Goal: Transaction & Acquisition: Book appointment/travel/reservation

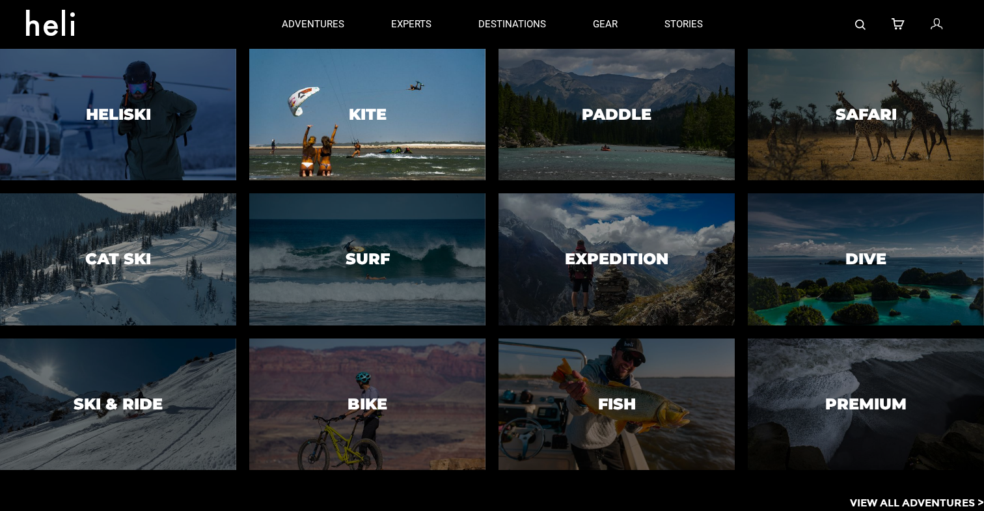
click at [326, 148] on div at bounding box center [367, 115] width 241 height 134
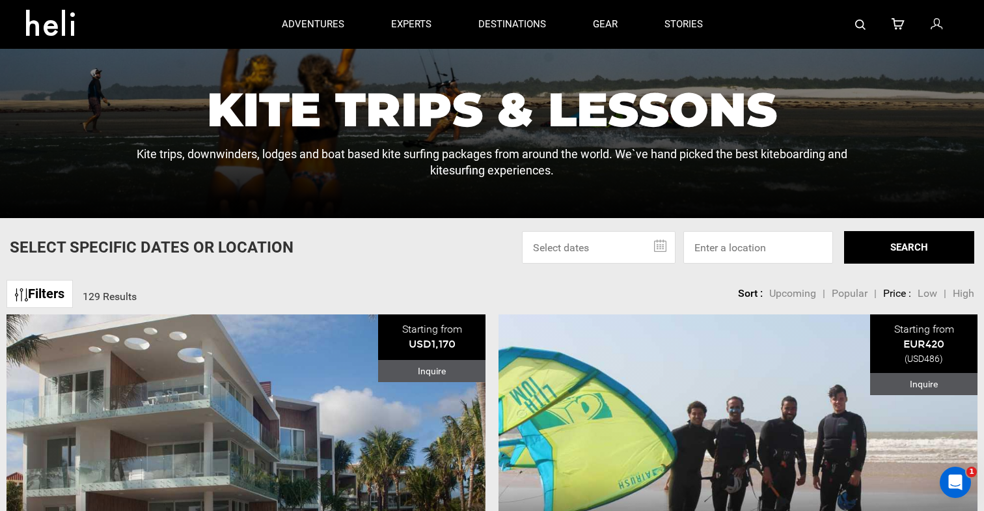
scroll to position [270, 0]
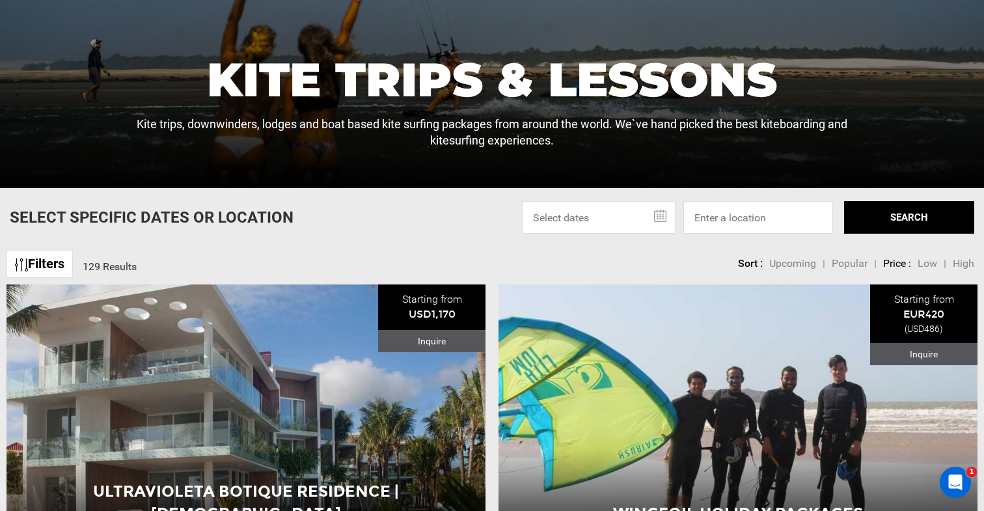
click at [927, 265] on span "Low" at bounding box center [928, 263] width 20 height 12
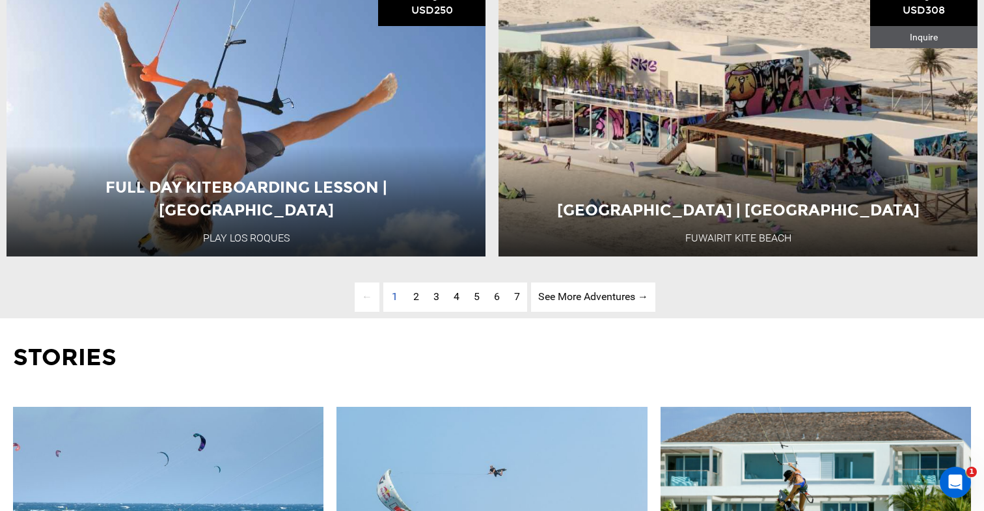
scroll to position [3537, 0]
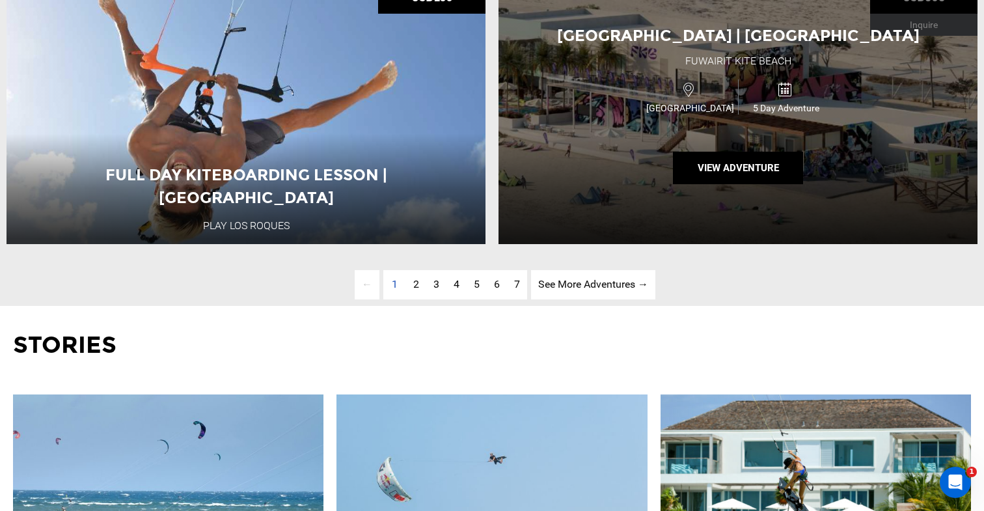
click at [617, 164] on div "Kitesurfing Resort | Doha Fuwairit Kite Beach Qatar 5 Day Adventure View Advent…" at bounding box center [738, 105] width 479 height 275
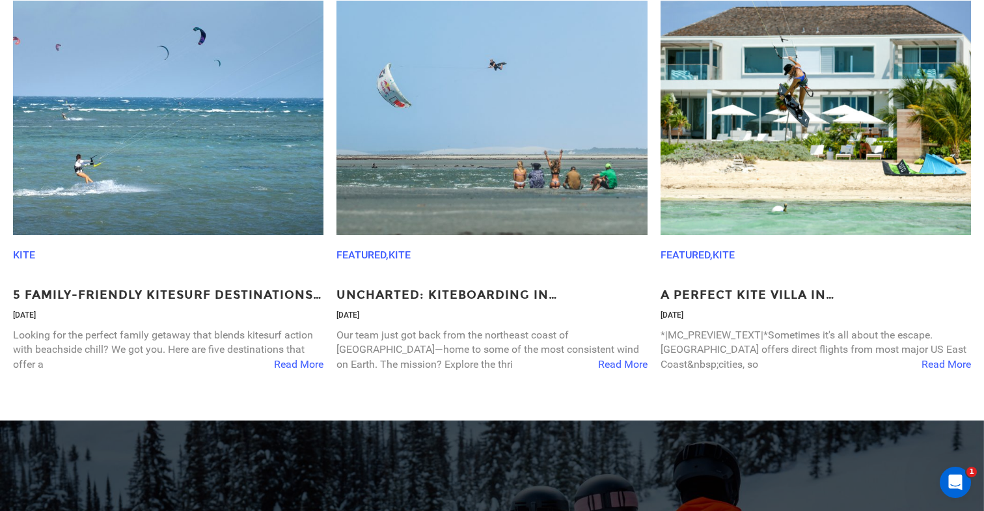
scroll to position [4035, 0]
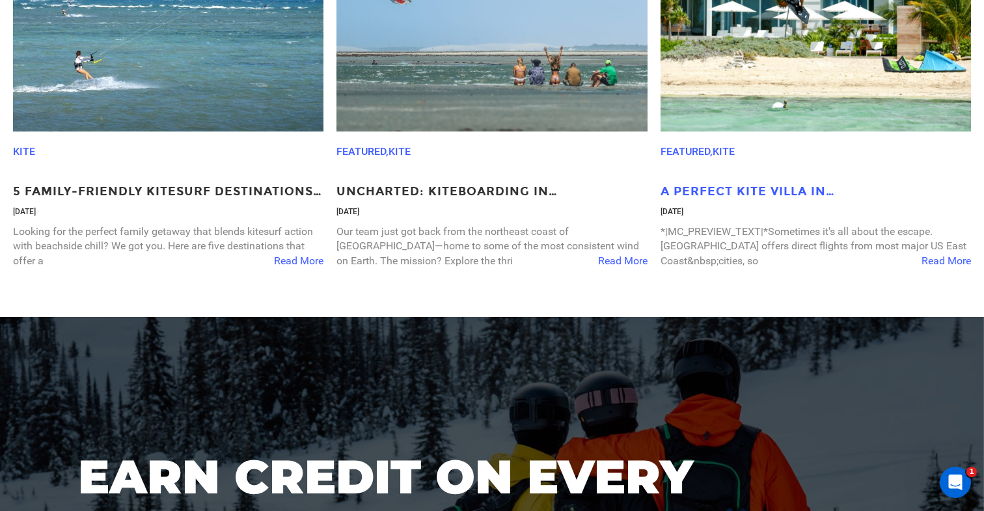
click at [729, 185] on p "A Perfect Kite Villa in Turks and Caicos" at bounding box center [816, 192] width 311 height 17
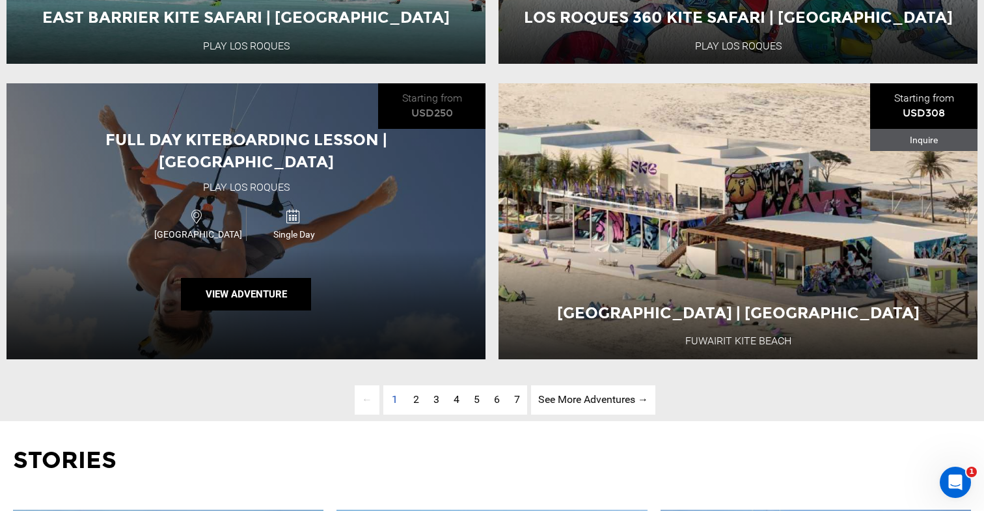
scroll to position [3544, 0]
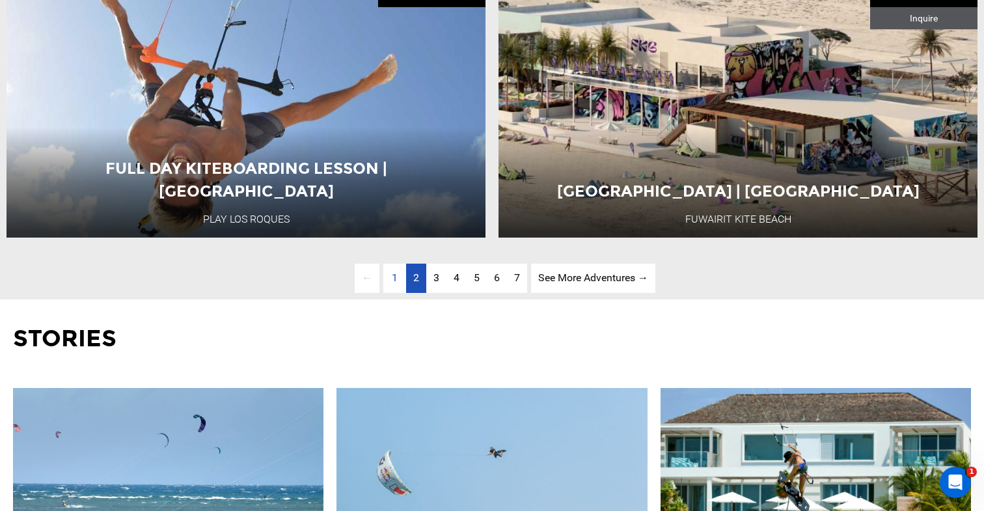
click at [415, 279] on span "2" at bounding box center [416, 278] width 6 height 12
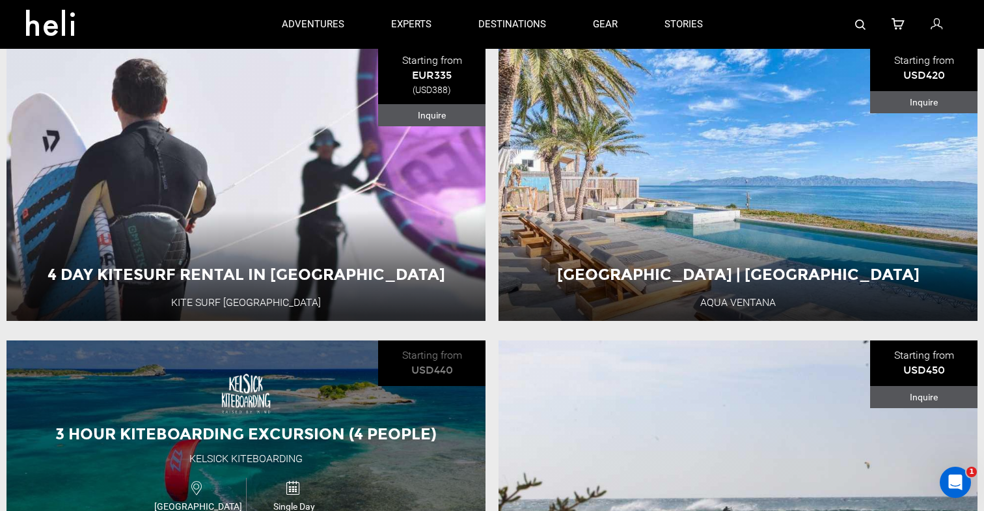
scroll to position [507, 0]
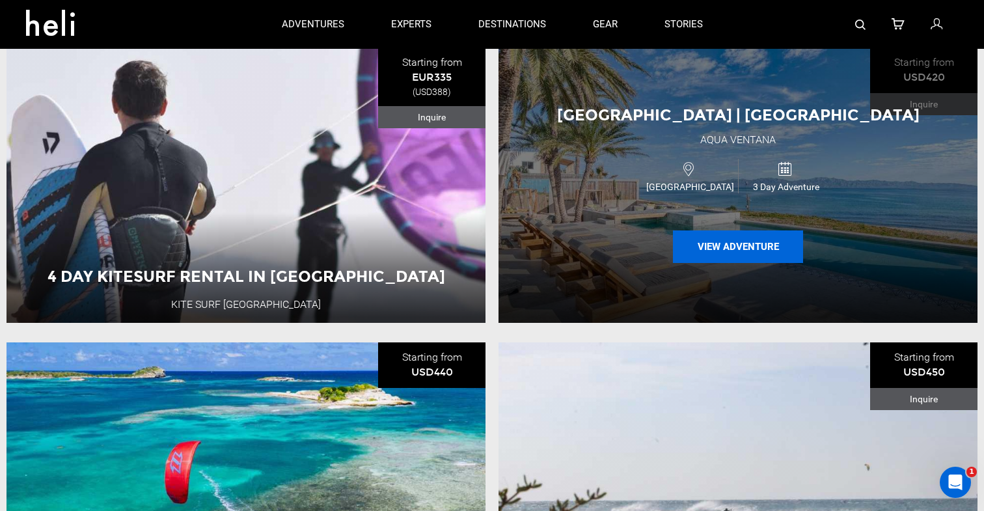
click at [718, 238] on button "View Adventure" at bounding box center [738, 246] width 130 height 33
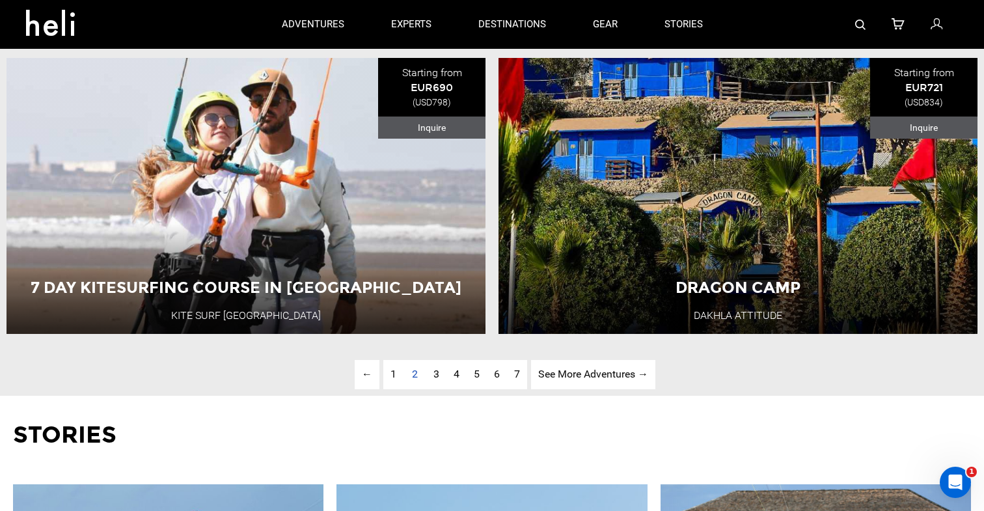
scroll to position [3444, 0]
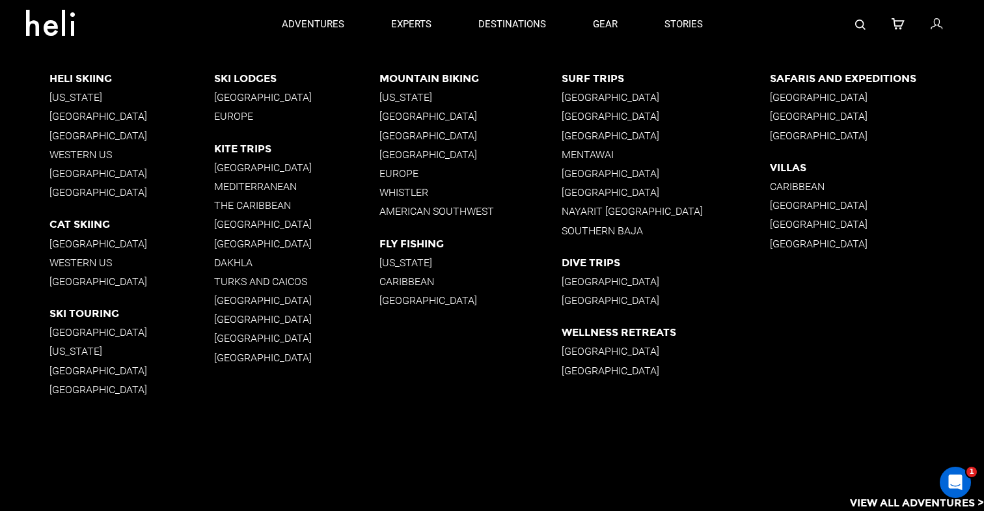
click at [255, 285] on p "Turks and Caicos" at bounding box center [296, 281] width 165 height 12
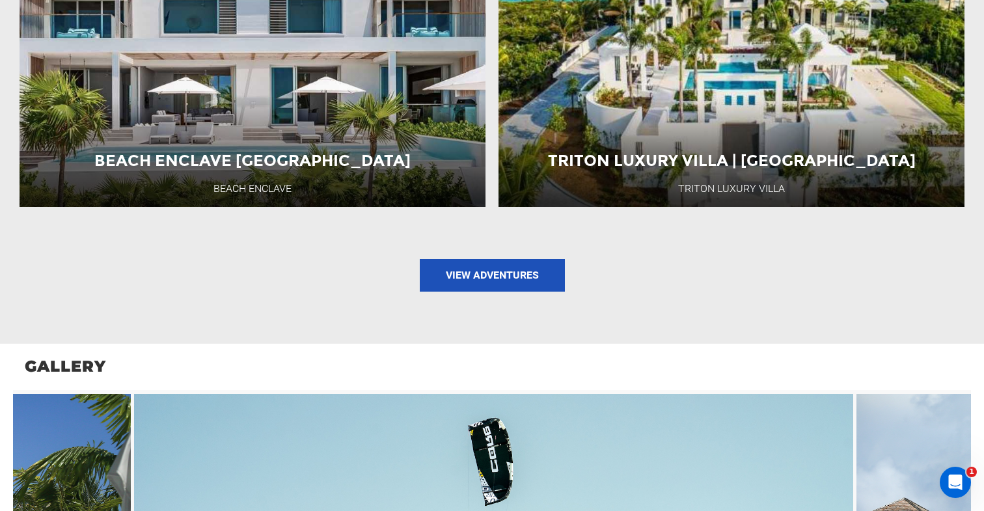
scroll to position [1925, 0]
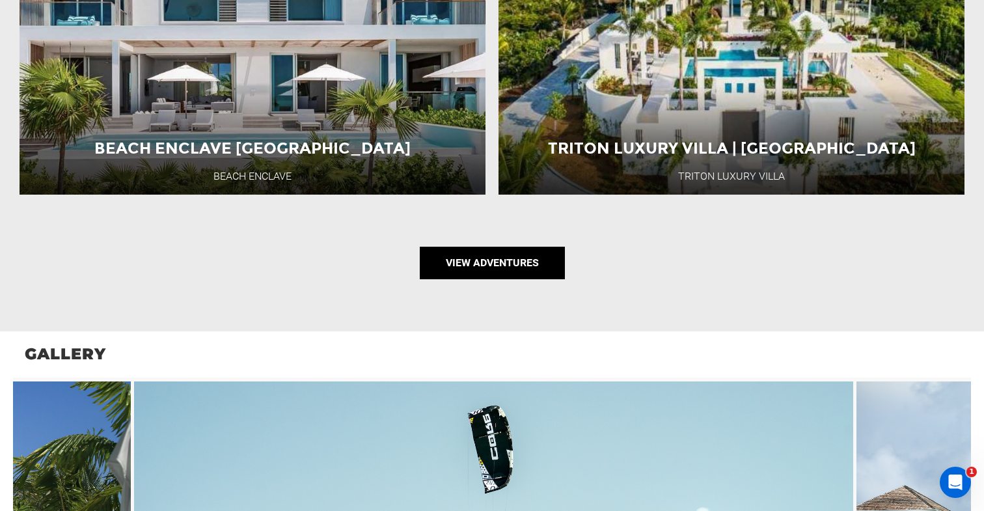
click at [501, 271] on link "View Adventures" at bounding box center [492, 263] width 145 height 33
type input "Kite"
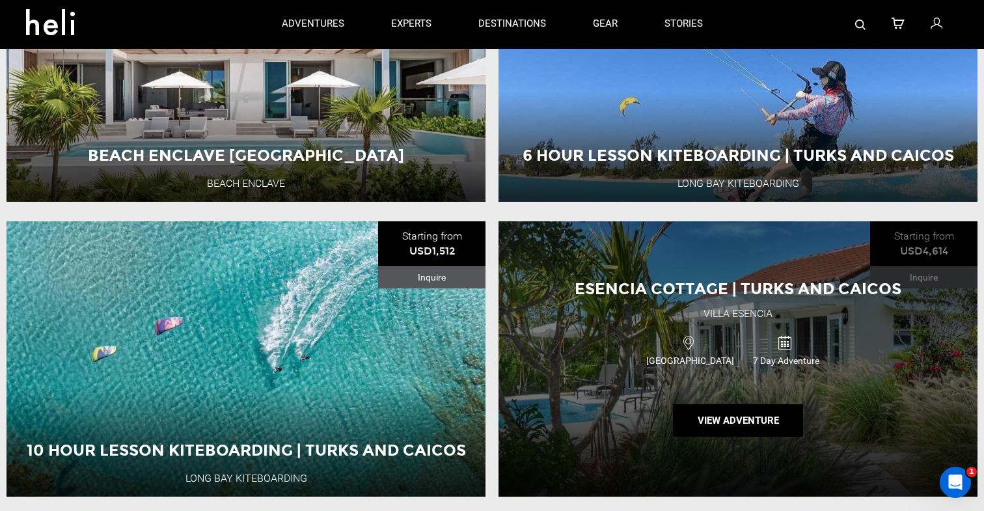
scroll to position [402, 0]
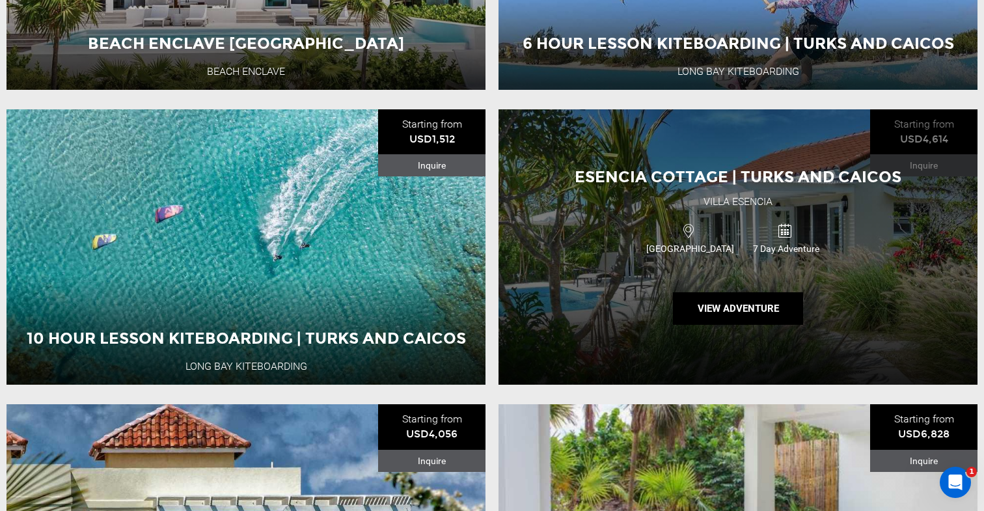
click at [692, 278] on div "Esencia Cottage | Turks and Caicos Villa Esencia Turks and Caicos Islands 7 Day…" at bounding box center [738, 246] width 479 height 275
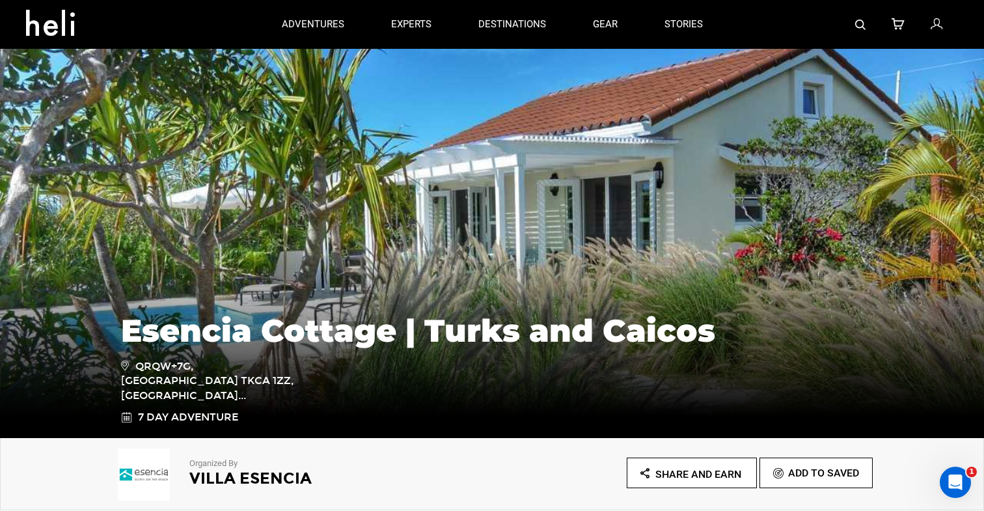
type input "Kite"
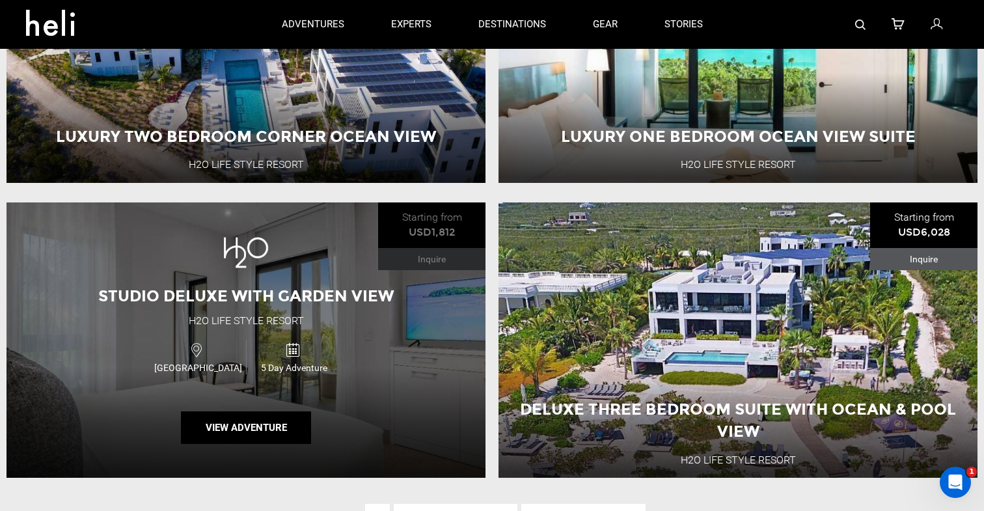
scroll to position [2757, 0]
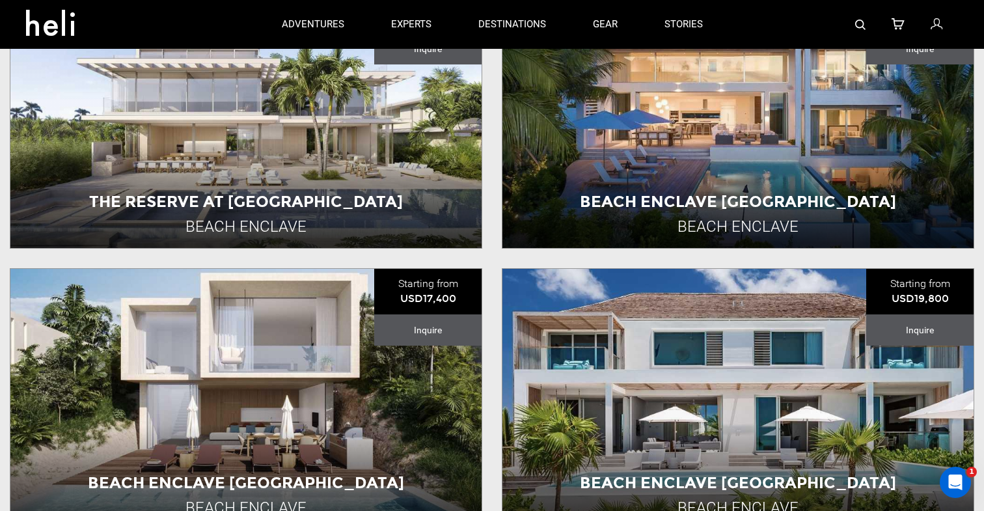
scroll to position [310, 0]
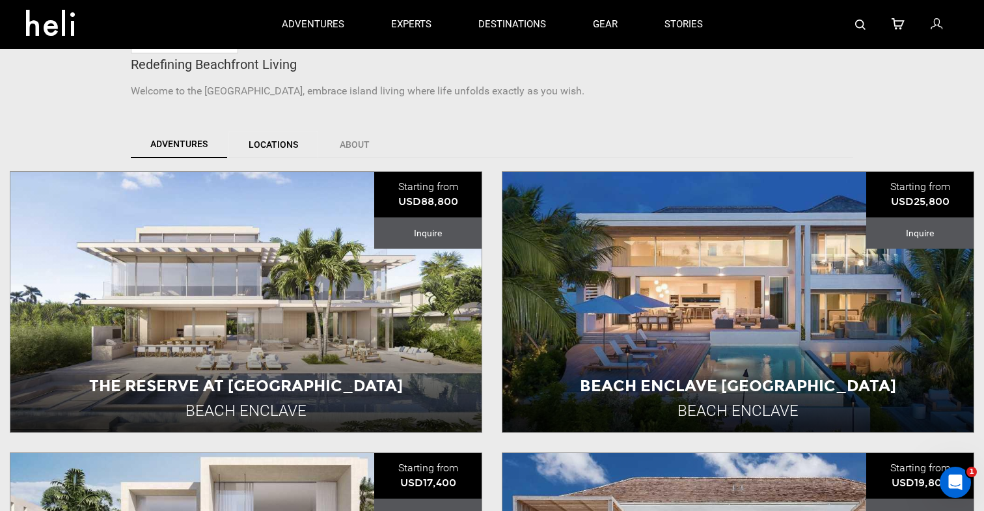
click at [283, 146] on link "Locations" at bounding box center [274, 144] width 90 height 27
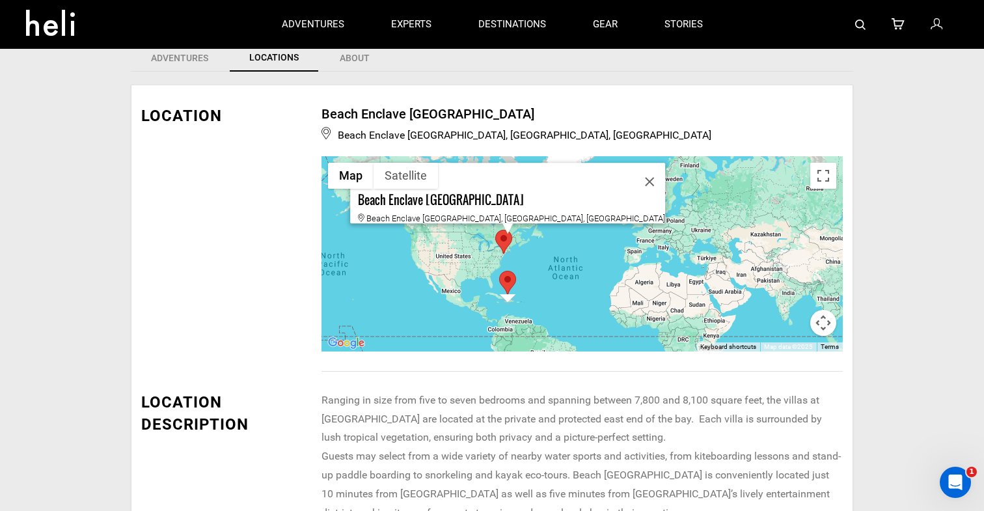
scroll to position [0, 0]
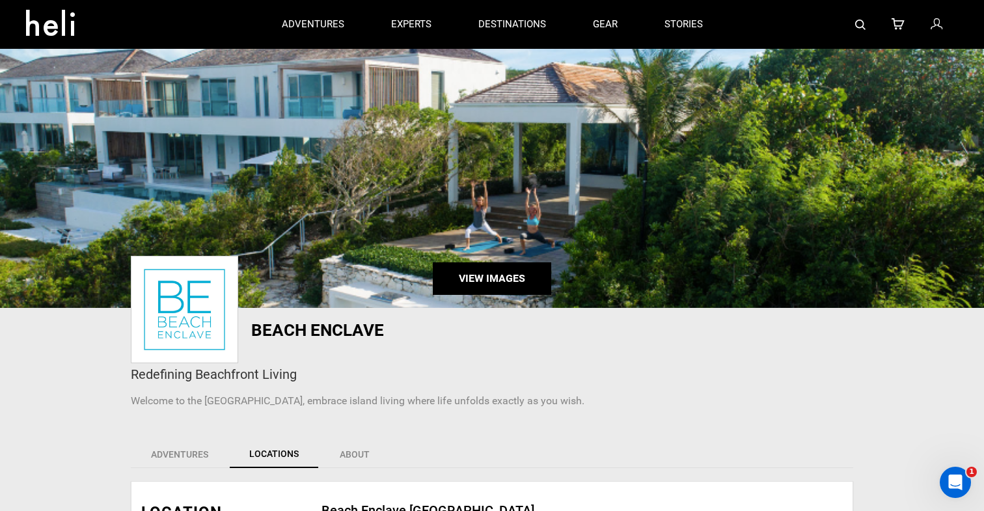
click at [471, 269] on link "View Images" at bounding box center [492, 278] width 119 height 33
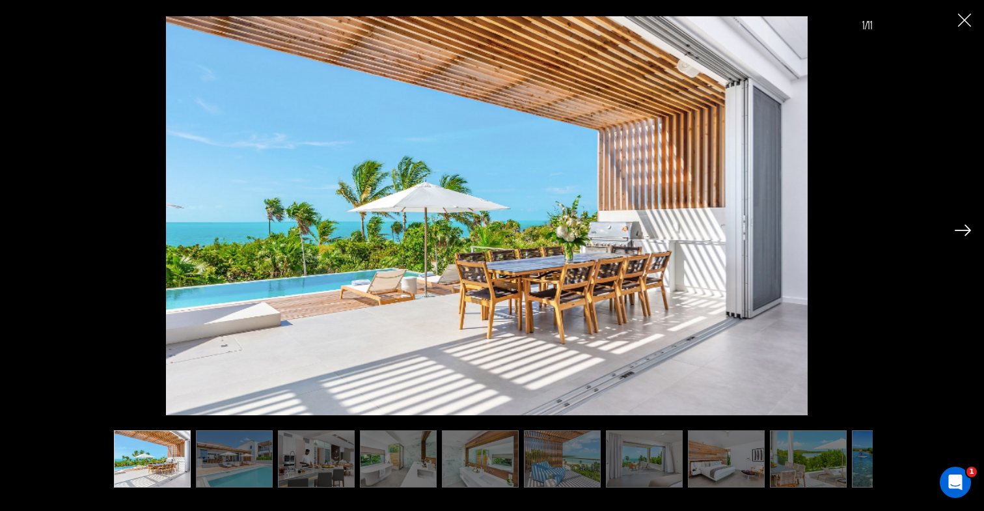
click at [966, 232] on img at bounding box center [963, 231] width 16 height 12
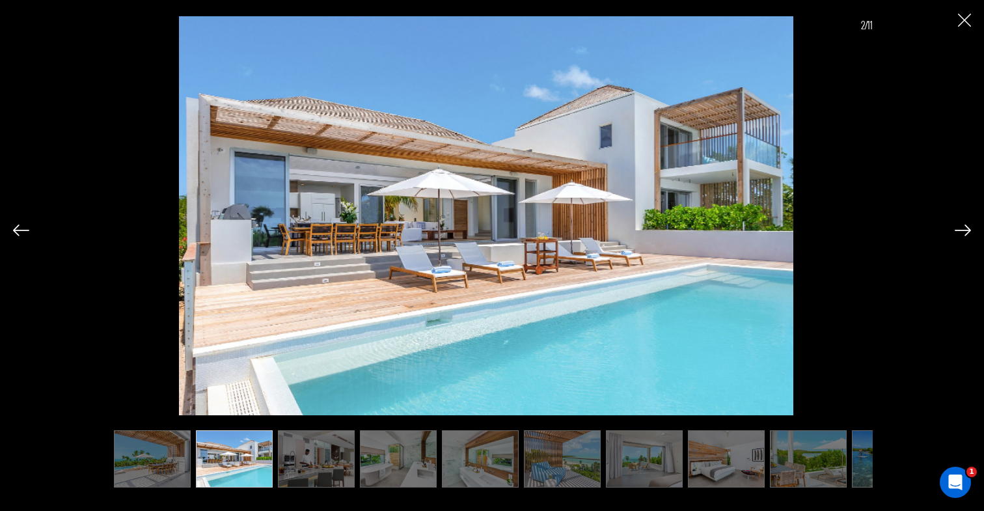
click at [966, 232] on img at bounding box center [963, 231] width 16 height 12
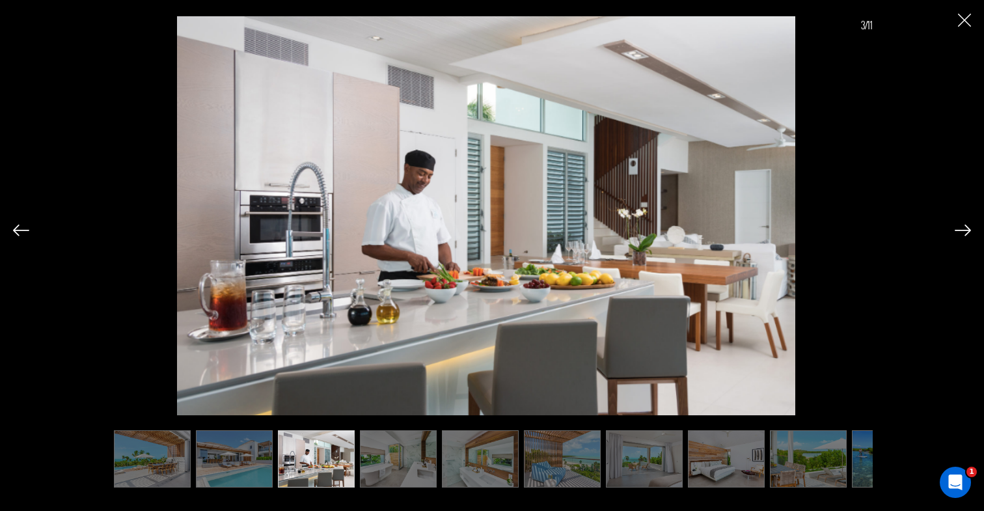
click at [966, 232] on img at bounding box center [963, 231] width 16 height 12
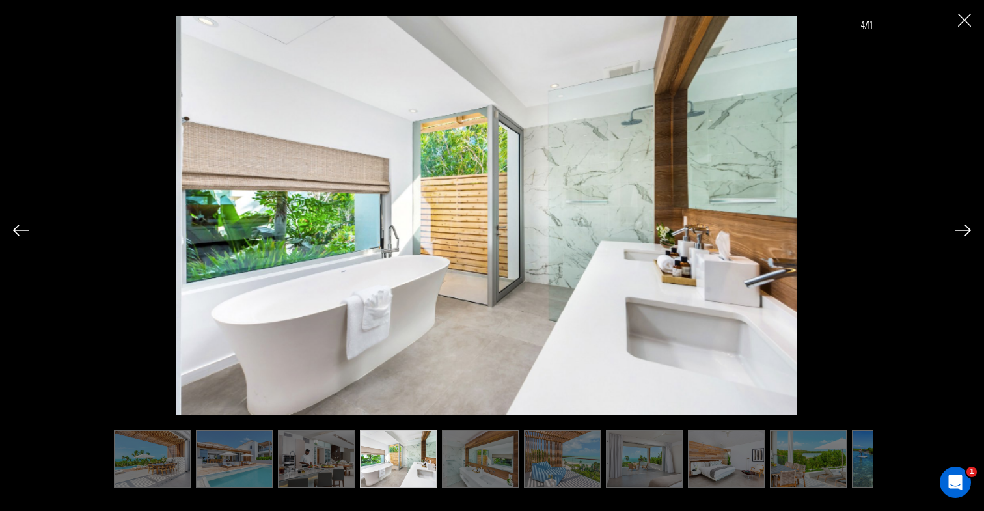
click at [966, 232] on img at bounding box center [963, 231] width 16 height 12
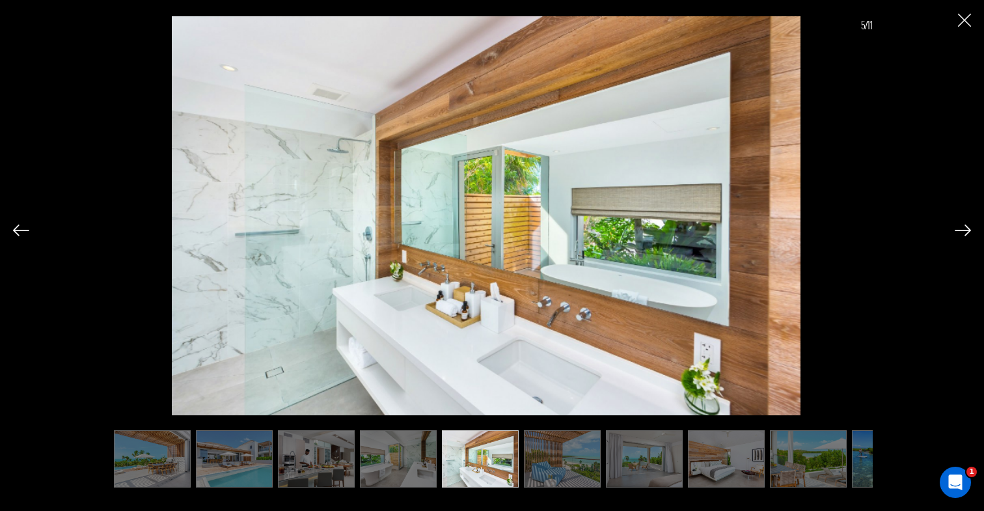
click at [966, 232] on img at bounding box center [963, 231] width 16 height 12
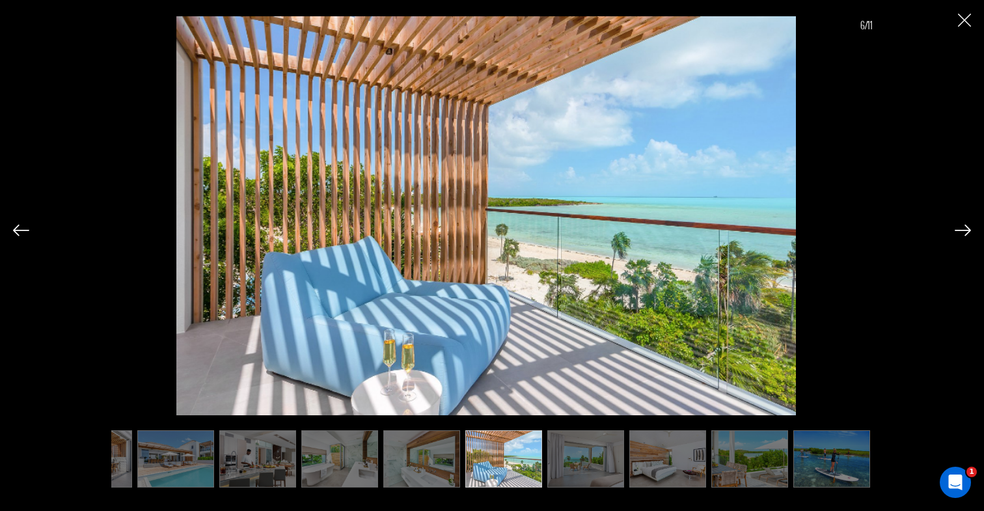
click at [966, 232] on img at bounding box center [963, 231] width 16 height 12
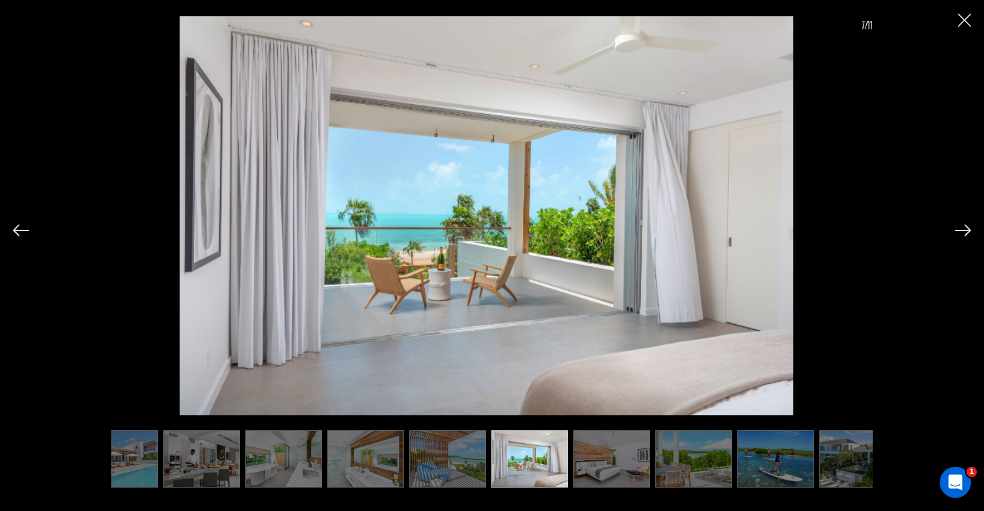
scroll to position [0, 124]
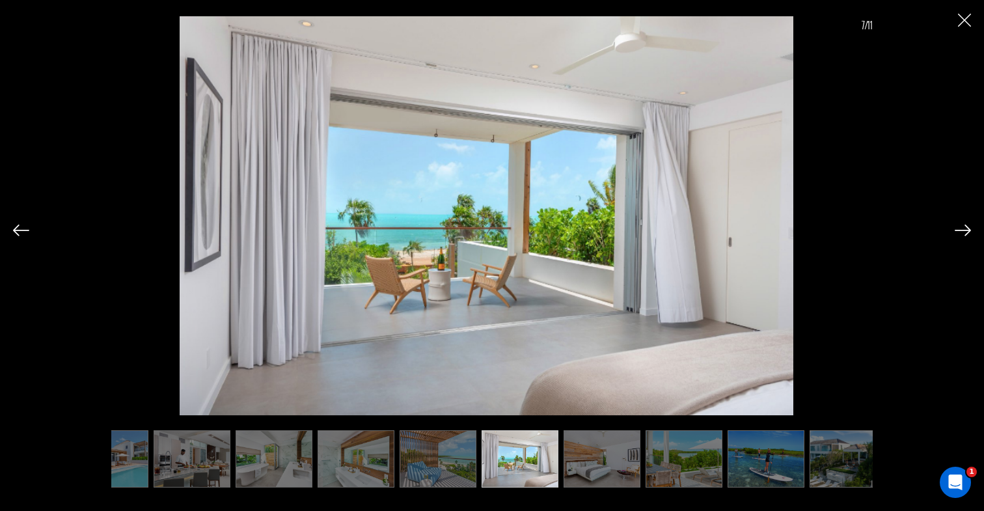
click at [964, 34] on div "7/11" at bounding box center [492, 243] width 958 height 486
click at [961, 25] on img "Close" at bounding box center [964, 20] width 13 height 13
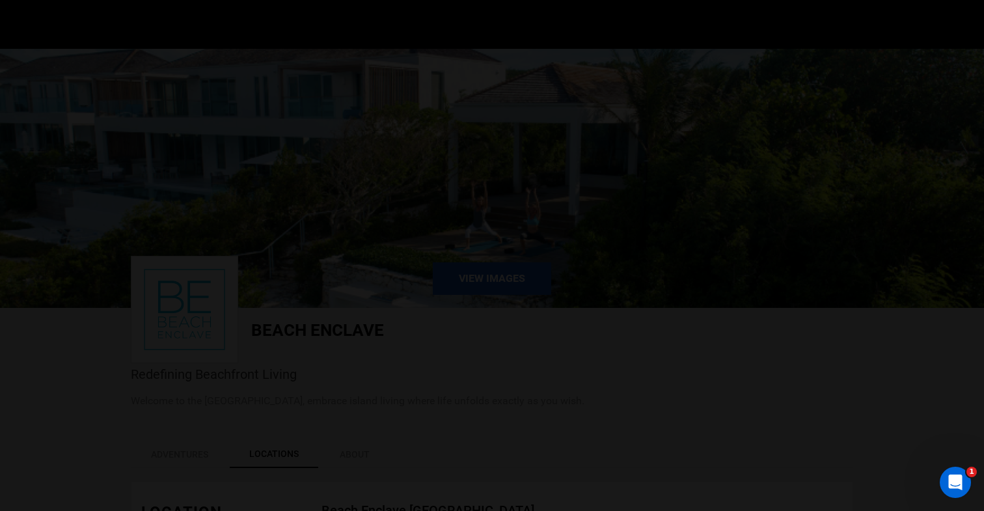
scroll to position [0, 0]
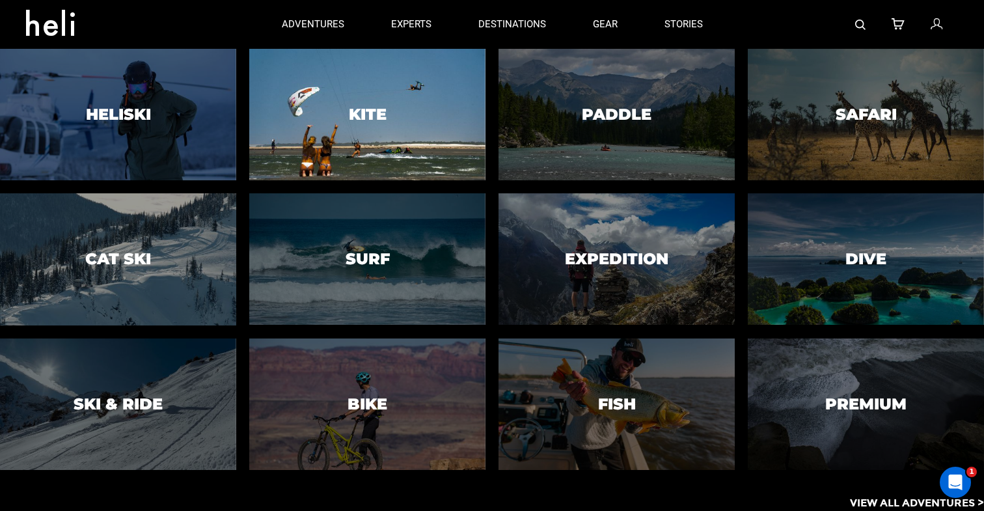
click at [353, 104] on div at bounding box center [367, 115] width 241 height 134
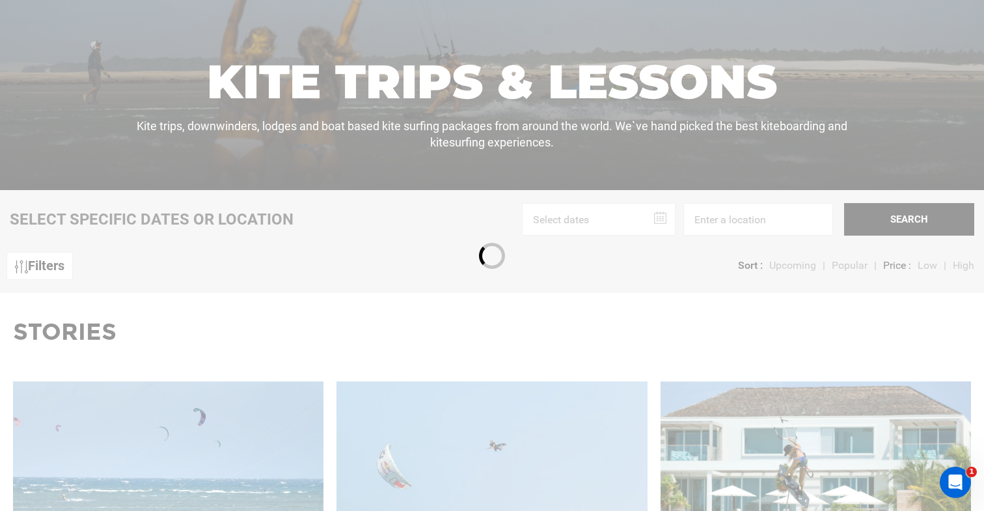
scroll to position [312, 0]
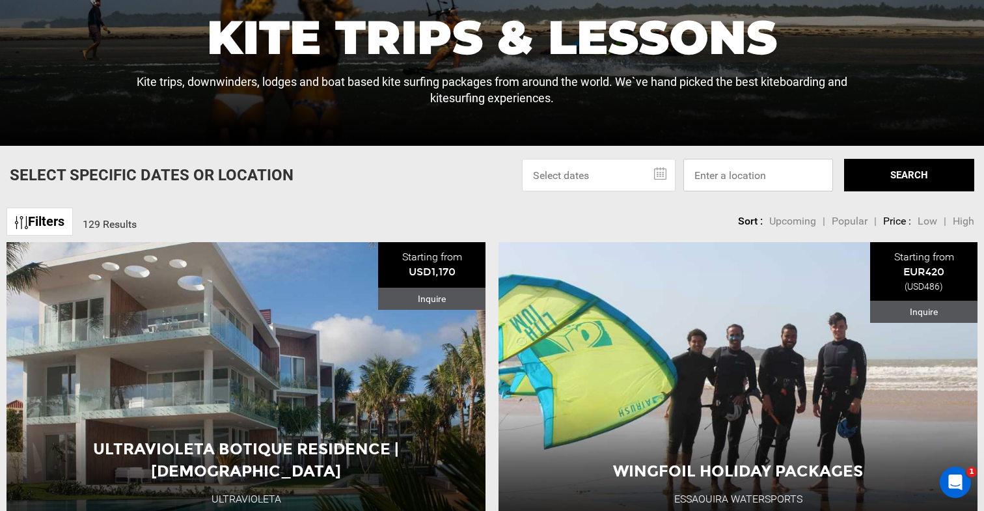
click at [738, 172] on input at bounding box center [759, 175] width 150 height 33
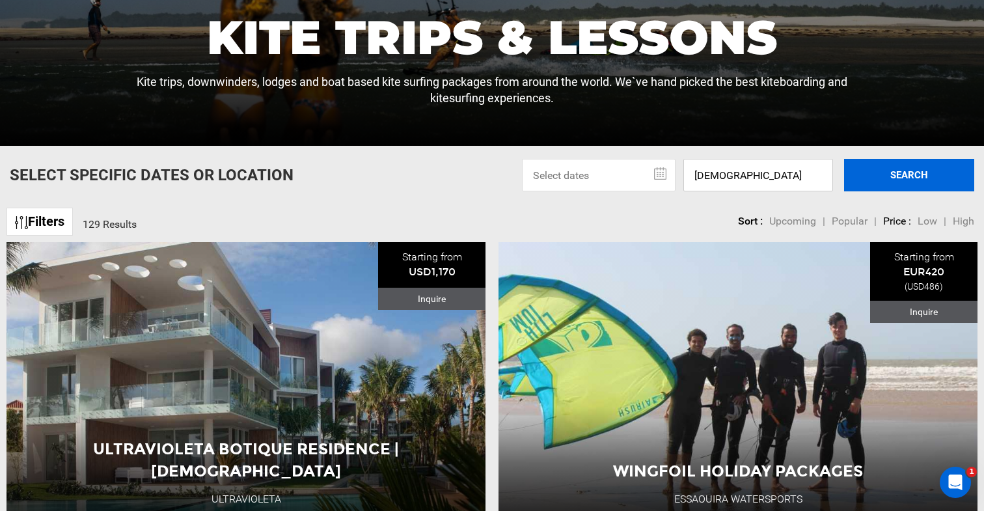
type input "turks"
click at [919, 163] on button "SEARCH" at bounding box center [909, 175] width 130 height 33
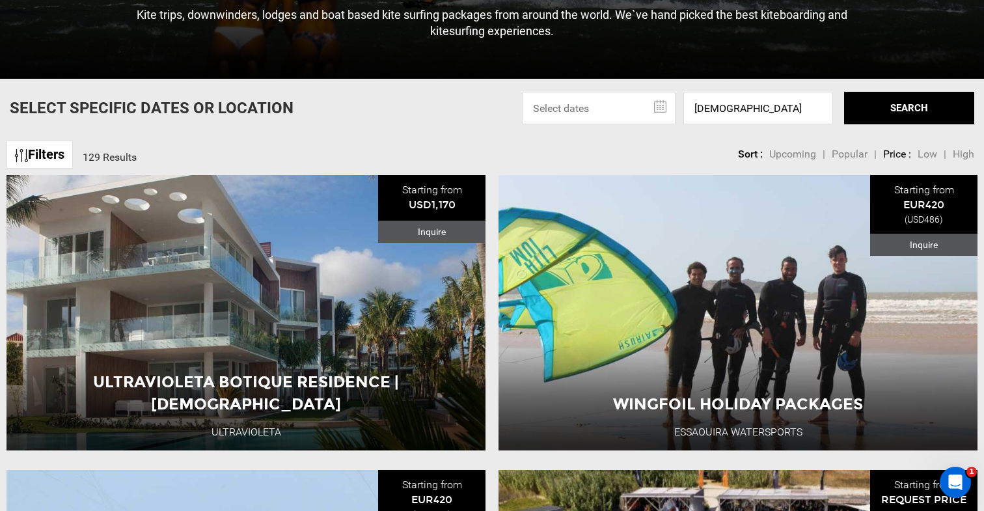
scroll to position [399, 0]
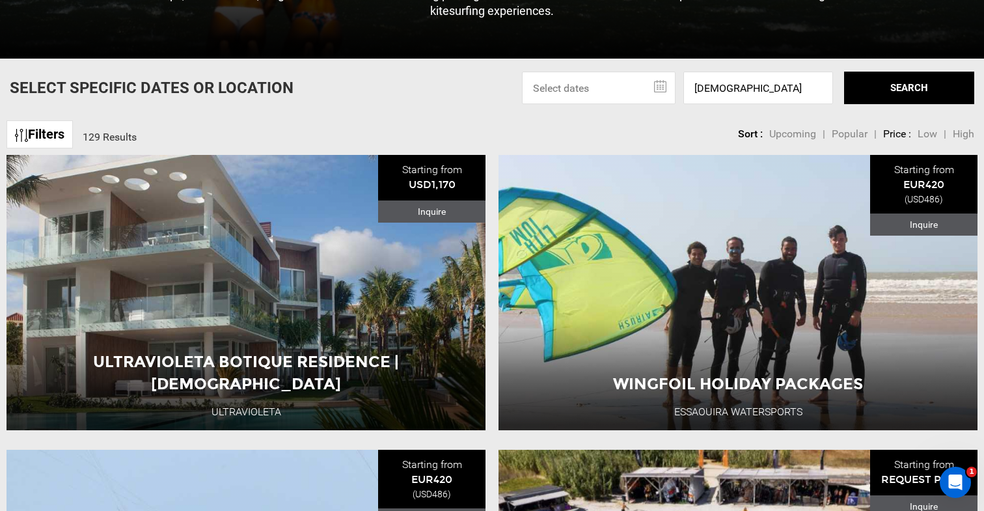
click at [847, 133] on span "Popular" at bounding box center [850, 134] width 36 height 12
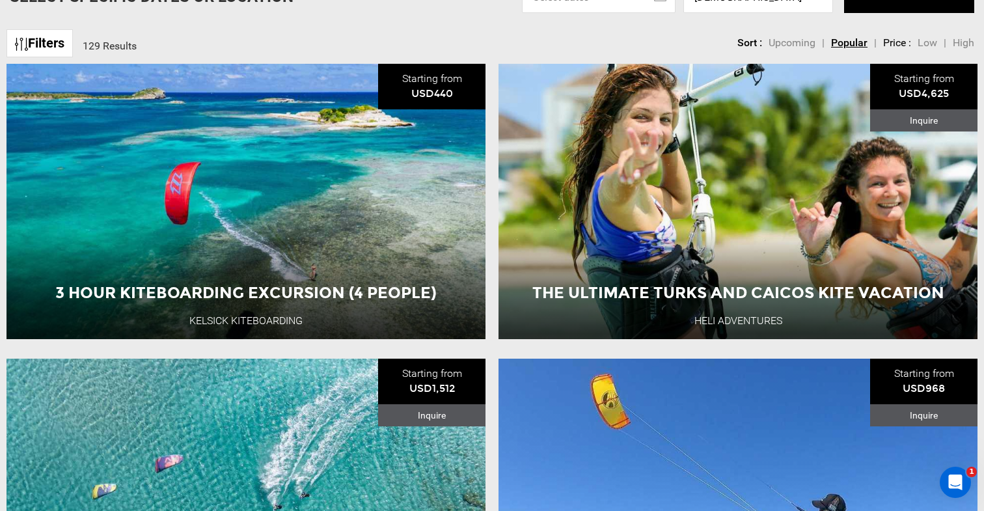
scroll to position [493, 0]
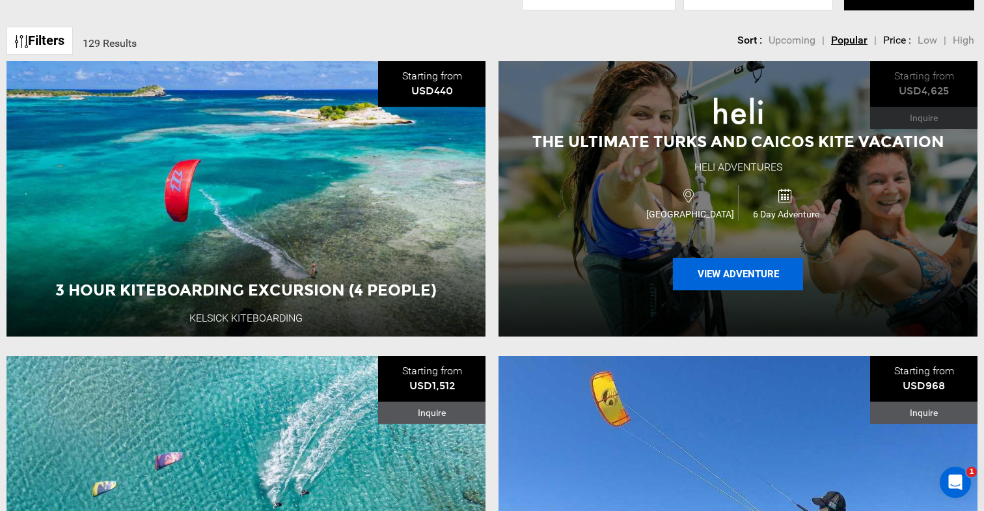
click at [725, 277] on button "View Adventure" at bounding box center [738, 274] width 130 height 33
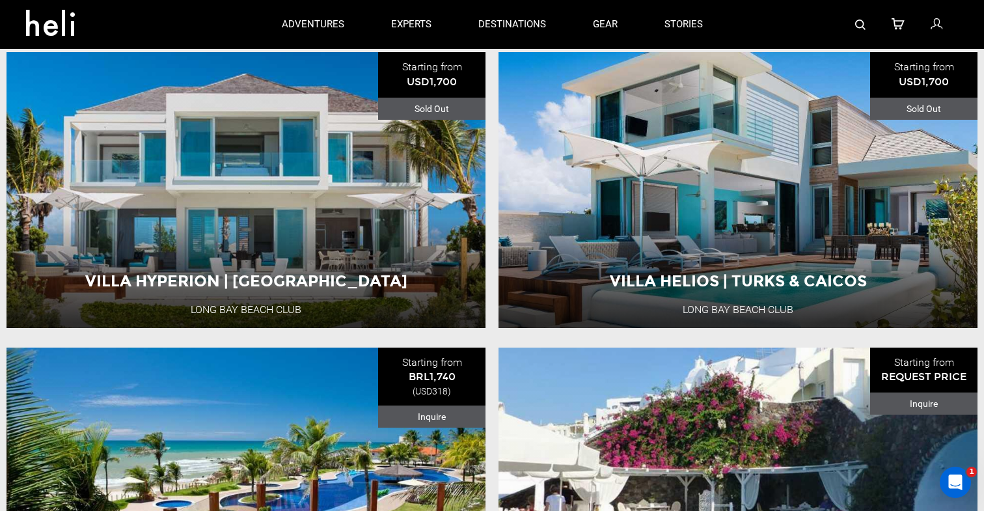
scroll to position [1674, 0]
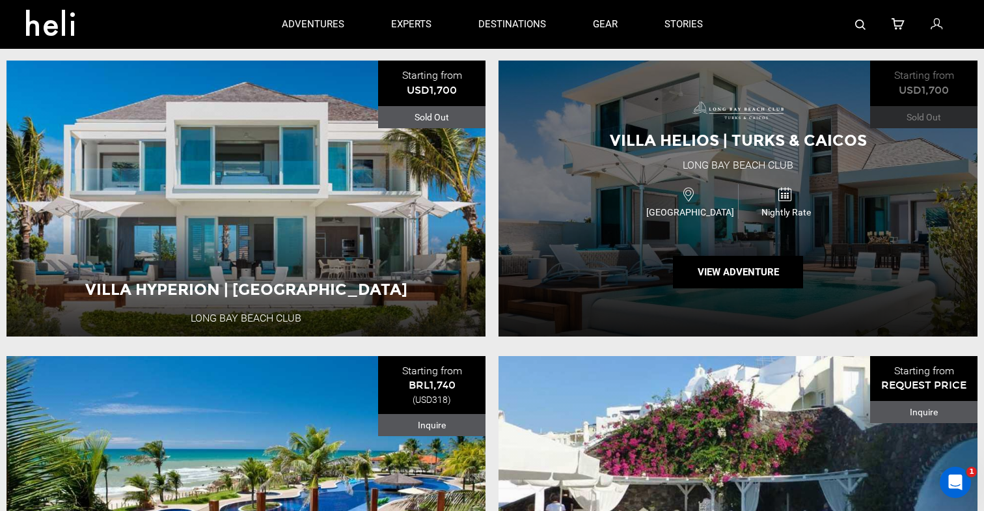
click at [770, 135] on span "Villa Helios | Turks & Caicos" at bounding box center [738, 140] width 257 height 19
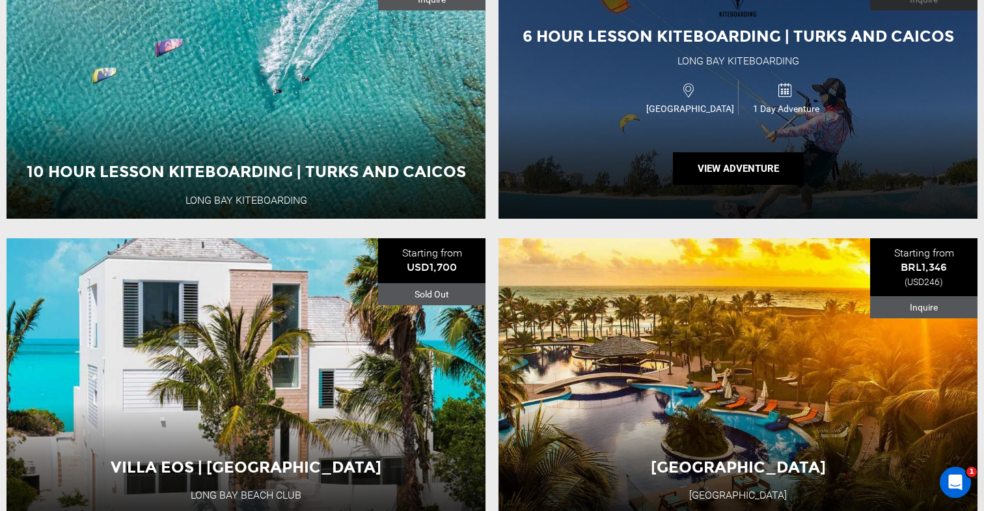
scroll to position [1033, 0]
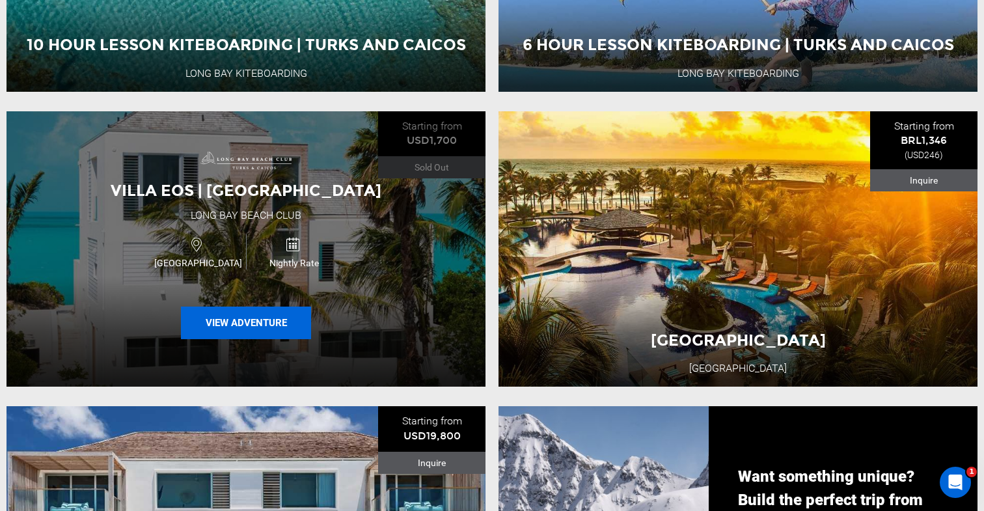
click at [266, 330] on button "View Adventure" at bounding box center [246, 323] width 130 height 33
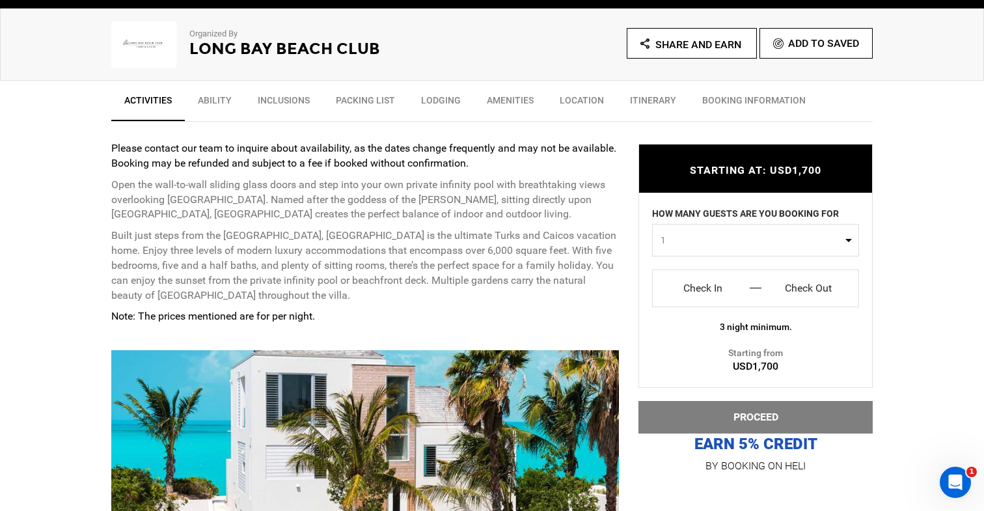
scroll to position [484, 0]
